Goal: Communication & Community: Answer question/provide support

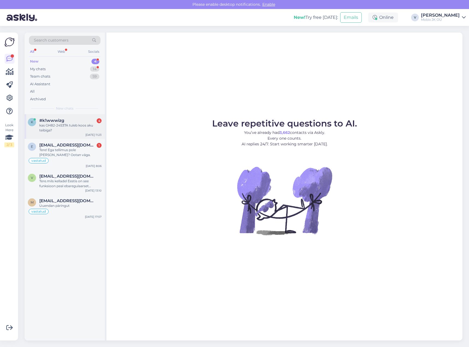
click at [82, 129] on div "kas GH82-24537A tuleb koos aku teibiga?" at bounding box center [70, 128] width 62 height 10
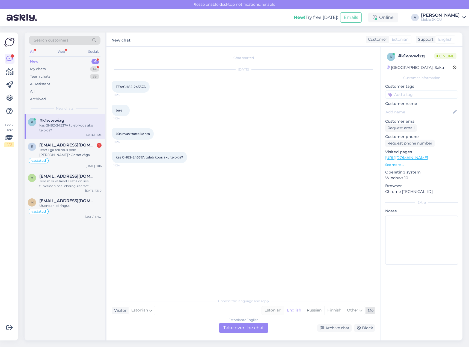
click at [277, 310] on div "Estonian" at bounding box center [273, 310] width 22 height 8
click at [254, 324] on div "Estonian to Estonian Take over the chat" at bounding box center [243, 328] width 49 height 10
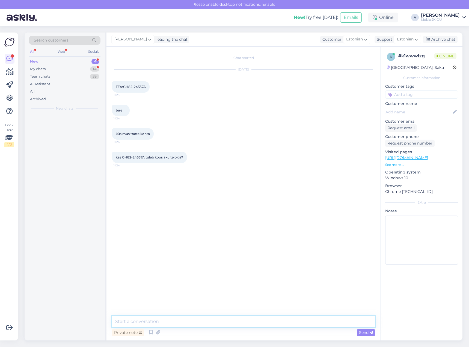
click at [254, 324] on textarea at bounding box center [243, 321] width 263 height 11
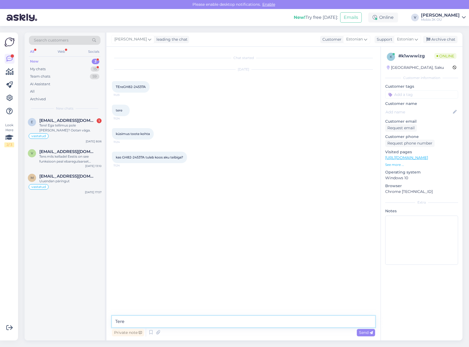
type textarea "Tere!"
drag, startPoint x: 123, startPoint y: 161, endPoint x: 143, endPoint y: 162, distance: 20.2
click at [143, 159] on span "kas GH82-24537A tuleb koos aku teibiga?" at bounding box center [149, 157] width 67 height 4
copy span "GH82-24537A"
click at [276, 319] on textarea at bounding box center [243, 321] width 263 height 11
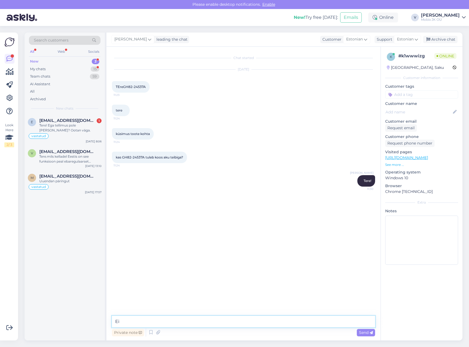
type textarea "E"
type textarea "A"
type textarea "Teip [PERSON_NAME] akuga [PERSON_NAME]."
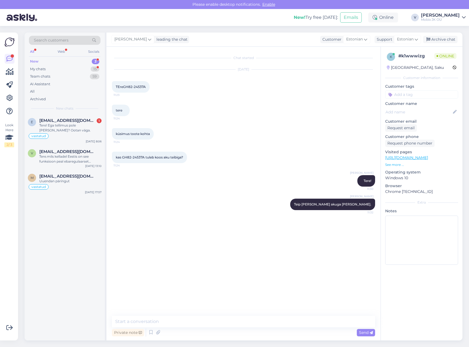
click at [429, 95] on input at bounding box center [422, 94] width 73 height 8
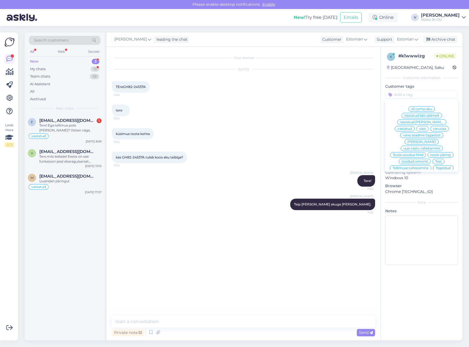
click at [412, 127] on span "vastatud" at bounding box center [405, 128] width 14 height 3
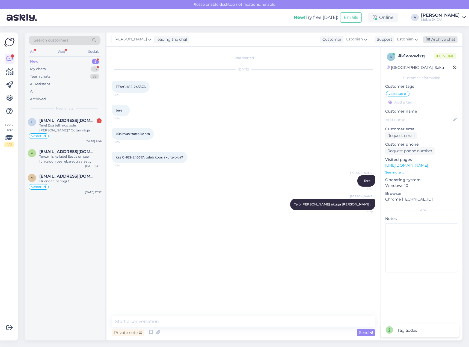
click at [441, 38] on div "Archive chat" at bounding box center [441, 39] width 34 height 7
click at [77, 130] on div "Tere! Ega tellimus pole [PERSON_NAME]? Ootan väga." at bounding box center [70, 128] width 62 height 10
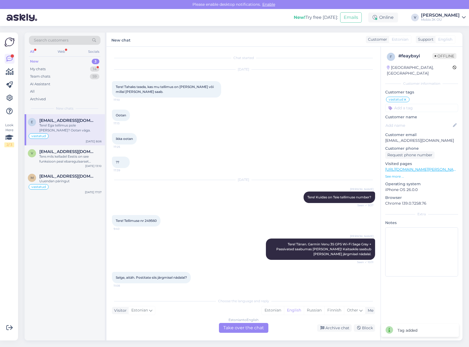
scroll to position [57, 0]
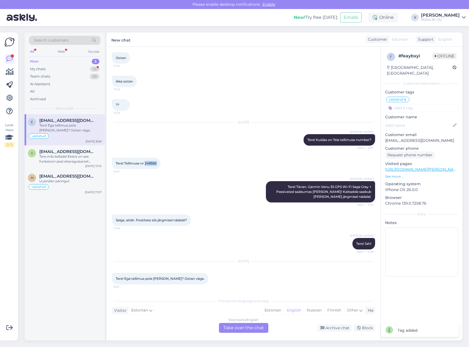
drag, startPoint x: 146, startPoint y: 162, endPoint x: 168, endPoint y: 161, distance: 21.6
click at [161, 161] on div "Tere! Tellimuse nr 249560 9:40" at bounding box center [136, 163] width 49 height 11
copy span "249560"
drag, startPoint x: 279, startPoint y: 311, endPoint x: 265, endPoint y: 320, distance: 16.1
click at [279, 311] on div "Estonian" at bounding box center [273, 310] width 22 height 8
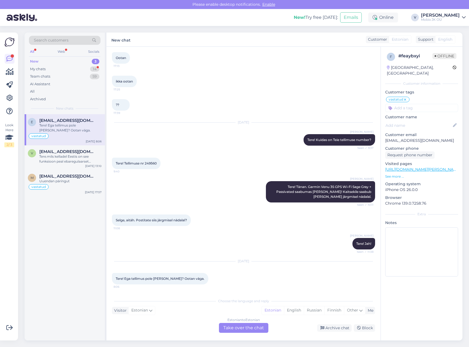
click at [257, 327] on div "Estonian to Estonian Take over the chat" at bounding box center [243, 328] width 49 height 10
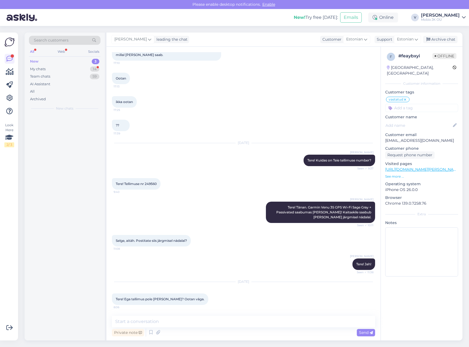
scroll to position [37, 0]
click at [257, 326] on textarea at bounding box center [243, 321] width 263 height 11
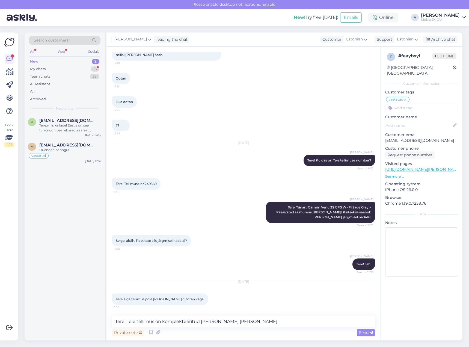
drag, startPoint x: 116, startPoint y: 322, endPoint x: 257, endPoint y: 320, distance: 141.0
click at [254, 320] on textarea "Tere! Teie tellimus on komplekteeritud [PERSON_NAME] [PERSON_NAME]." at bounding box center [243, 321] width 263 height 11
click at [260, 321] on textarea "Tere! Teie tellimus on komplekteeritud [PERSON_NAME] [PERSON_NAME]." at bounding box center [243, 321] width 263 height 11
click at [259, 321] on textarea "Tere! Teie tellimus on komplekteeritud [PERSON_NAME] [PERSON_NAME]." at bounding box center [243, 321] width 263 height 11
click at [258, 319] on textarea "Tere! Teie tellimus on komplekteeritud [PERSON_NAME] [PERSON_NAME]." at bounding box center [243, 321] width 263 height 11
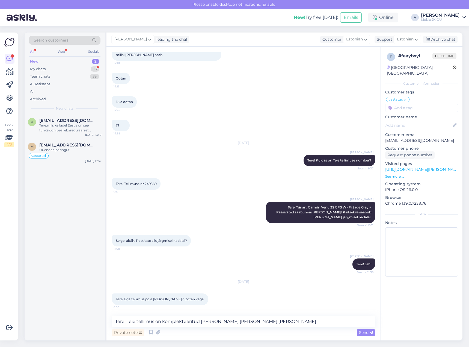
type textarea "Tere! Teie tellimus on komplekteeritud [PERSON_NAME] [PERSON_NAME] [PERSON_NAME…"
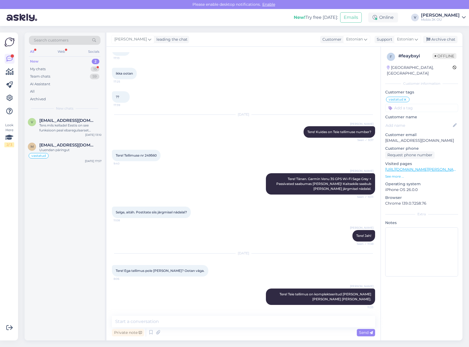
click at [414, 104] on input at bounding box center [422, 108] width 73 height 8
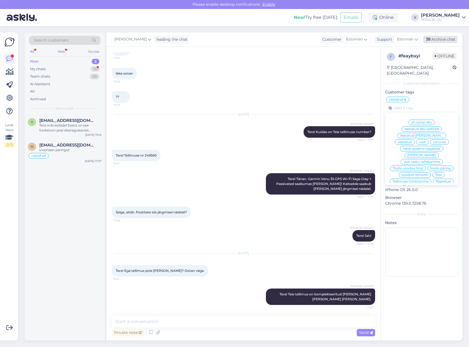
click at [443, 40] on div "Archive chat" at bounding box center [441, 39] width 34 height 7
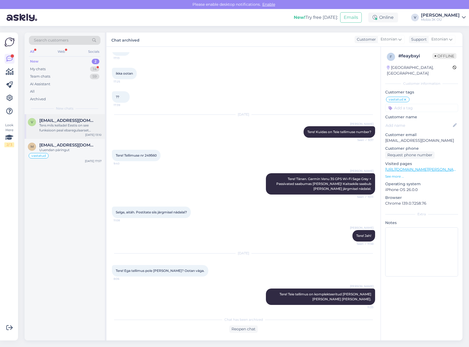
click at [55, 120] on span "[EMAIL_ADDRESS][DOMAIN_NAME]" at bounding box center [67, 120] width 57 height 5
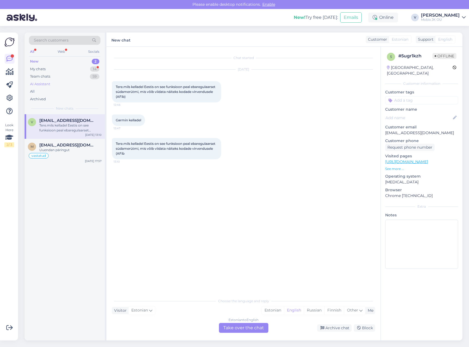
drag, startPoint x: 76, startPoint y: 147, endPoint x: 93, endPoint y: 82, distance: 67.2
click at [77, 143] on span "[EMAIL_ADDRESS][DOMAIN_NAME]" at bounding box center [67, 145] width 57 height 5
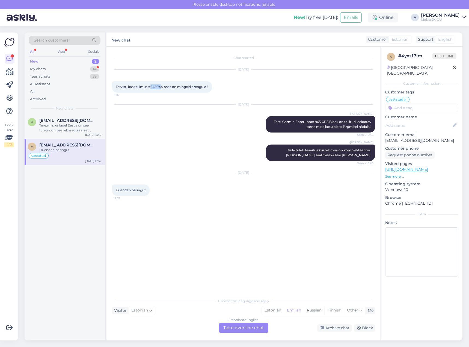
drag, startPoint x: 151, startPoint y: 87, endPoint x: 163, endPoint y: 87, distance: 11.2
click at [163, 87] on span "Tervist, kas tellimus #245044 osas on mingeid arenguid?" at bounding box center [162, 87] width 93 height 4
drag, startPoint x: 164, startPoint y: 86, endPoint x: 152, endPoint y: 89, distance: 12.2
click at [152, 89] on span "Tervist, kas tellimus #245044 osas on mingeid arenguid?" at bounding box center [162, 87] width 93 height 4
copy span "245044"
